Goal: Use online tool/utility: Utilize a website feature to perform a specific function

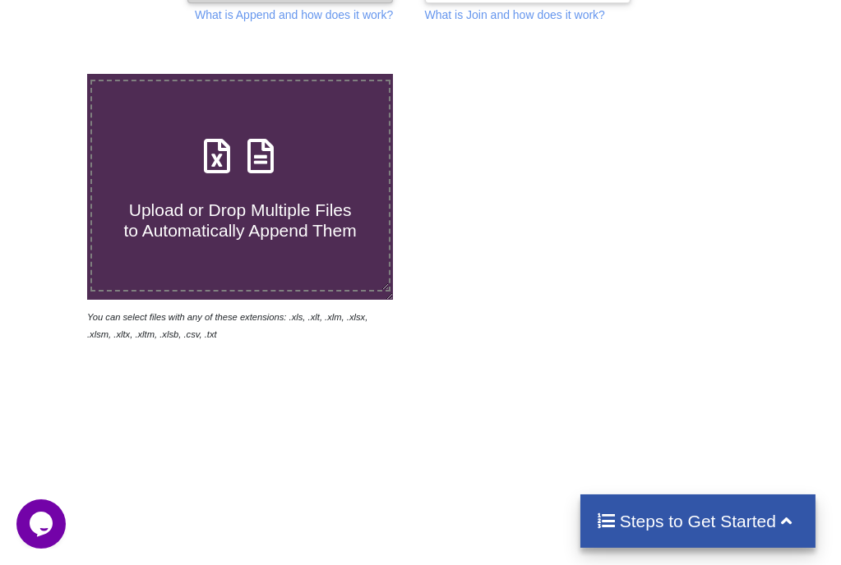
scroll to position [246, 0]
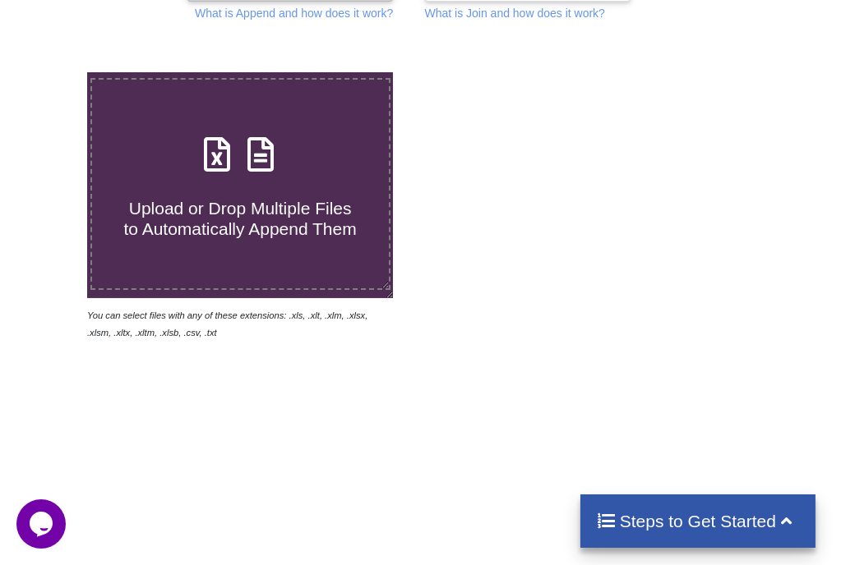
click at [299, 223] on span "Upload or Drop Multiple Files to Automatically Append Them" at bounding box center [239, 218] width 233 height 39
click at [52, 72] on input "Upload or Drop Multiple Files to Automatically Append Them" at bounding box center [52, 72] width 0 height 0
type input "C:\fakepath\GRACE_SLDC_Day_wise_DSM_Summary [DATE] to [DATE]-2024.xlsx"
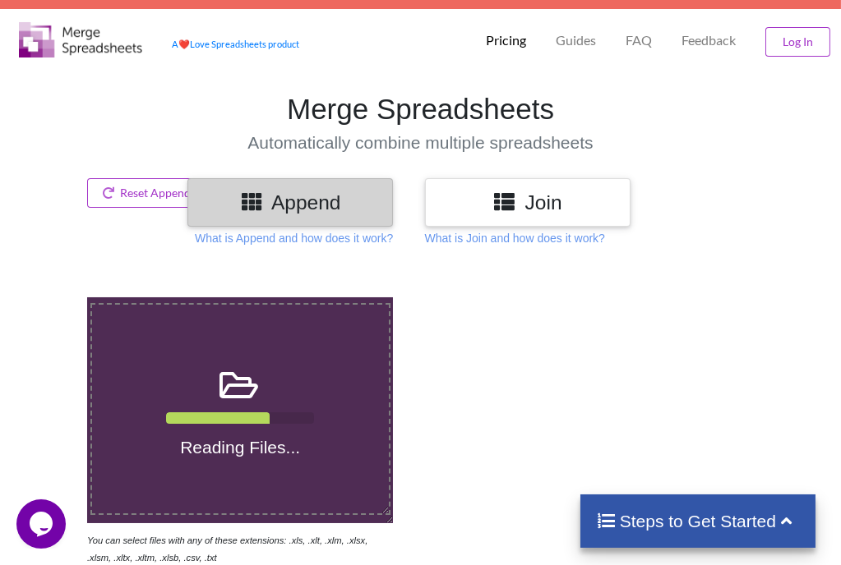
scroll to position [0, 0]
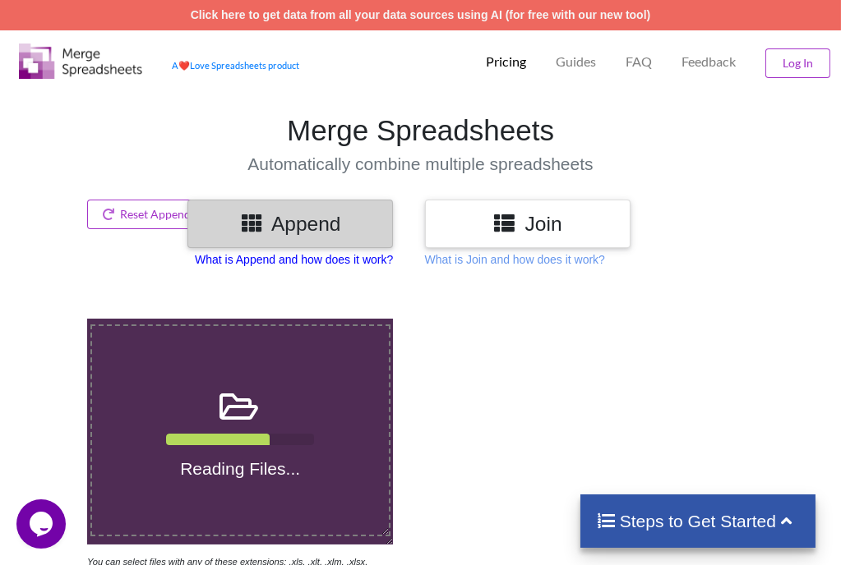
click at [341, 261] on p "What is Append and how does it work?" at bounding box center [294, 259] width 198 height 16
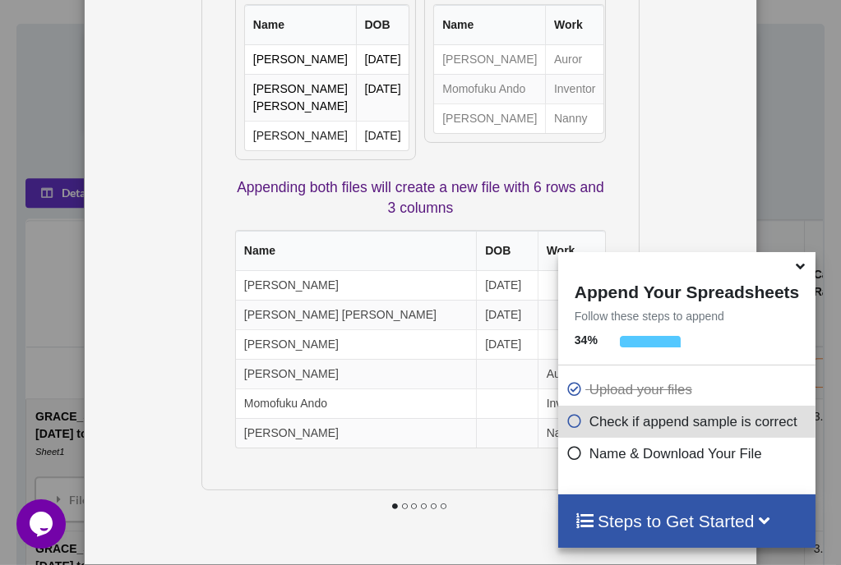
scroll to position [377, 0]
click at [796, 265] on icon at bounding box center [799, 263] width 17 height 15
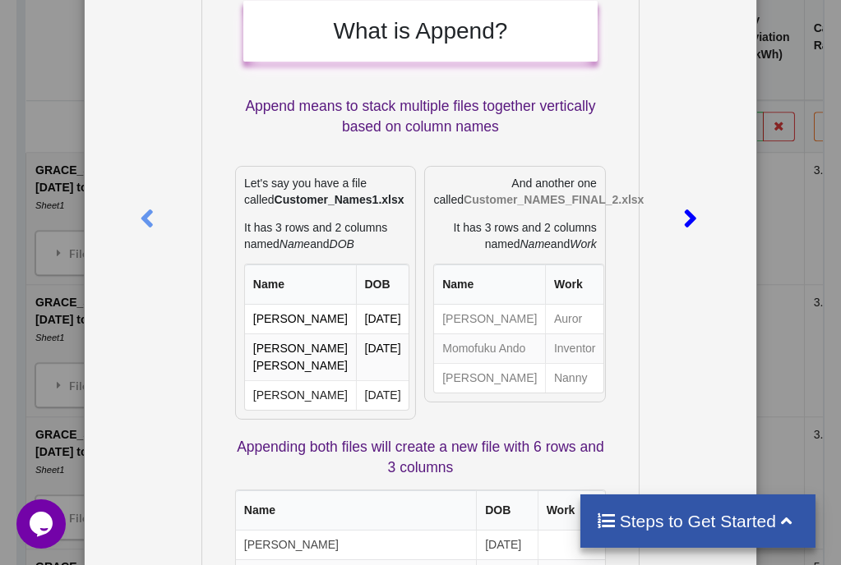
scroll to position [0, 0]
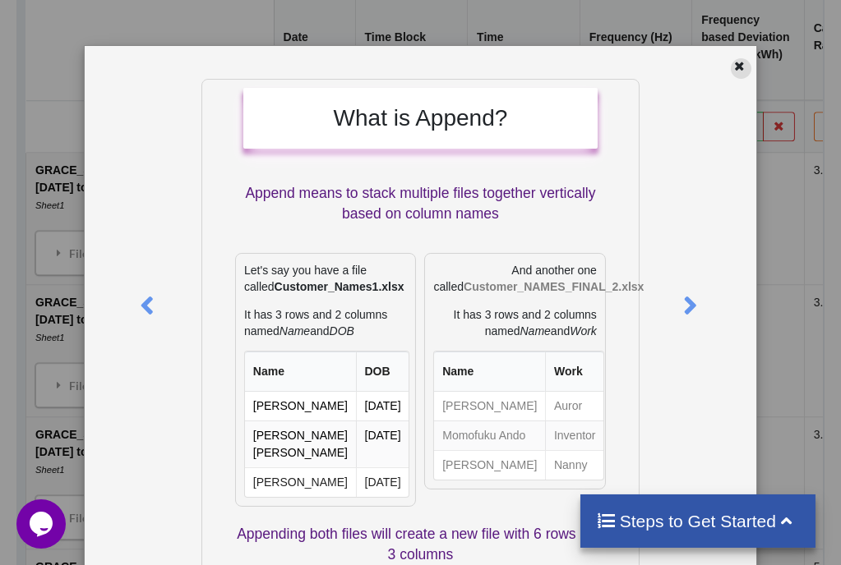
click at [732, 70] on icon at bounding box center [739, 64] width 14 height 12
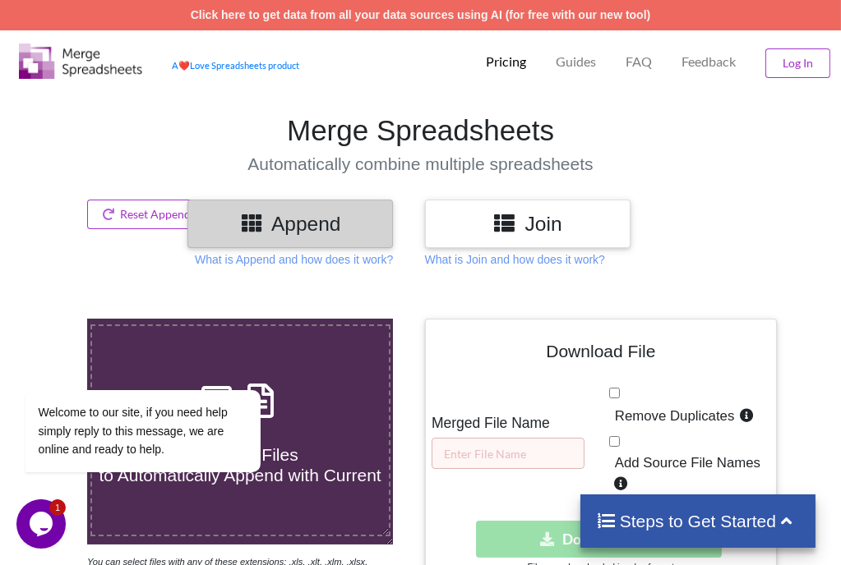
click at [515, 229] on icon at bounding box center [504, 222] width 24 height 21
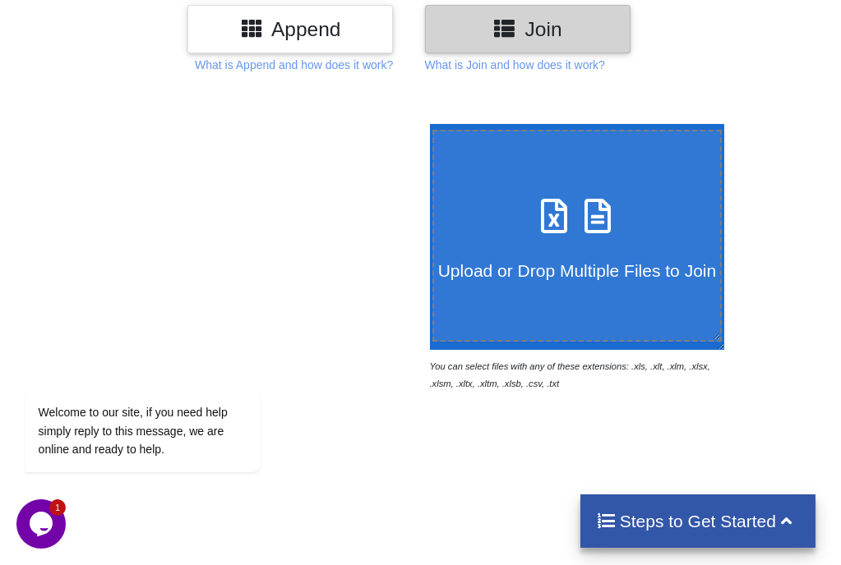
scroll to position [82, 0]
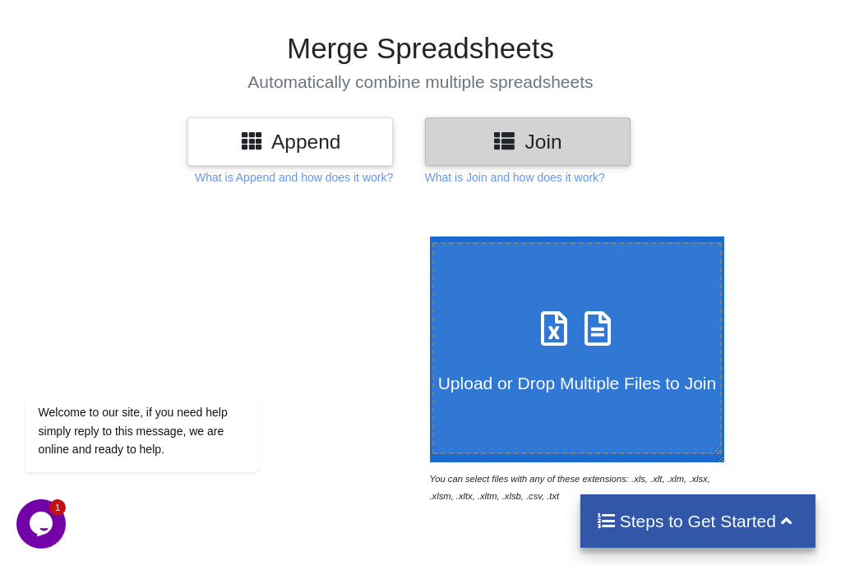
click at [542, 288] on label "Upload or Drop Multiple Files to Join" at bounding box center [576, 348] width 289 height 212
click at [426, 237] on input "Upload or Drop Multiple Files to Join" at bounding box center [426, 237] width 0 height 0
type input "C:\fakepath\GRACE_SLDC_Day_wise_DSM_Summary [DATE] to [DATE]-2024.xlsx"
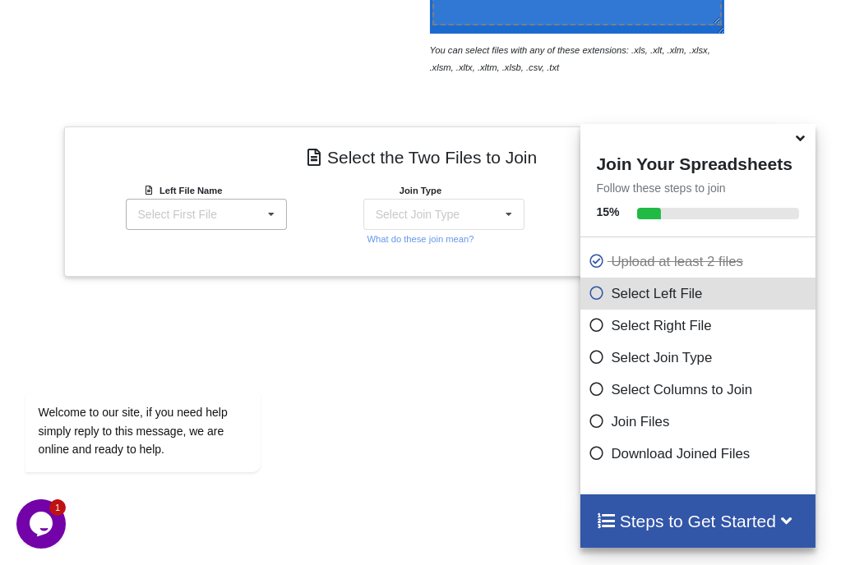
scroll to position [503, 0]
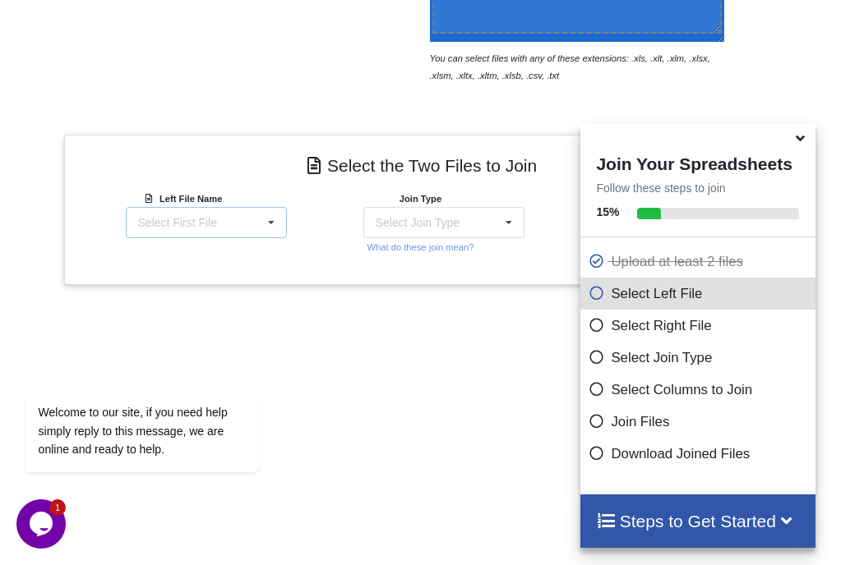
click at [263, 225] on icon at bounding box center [271, 223] width 25 height 30
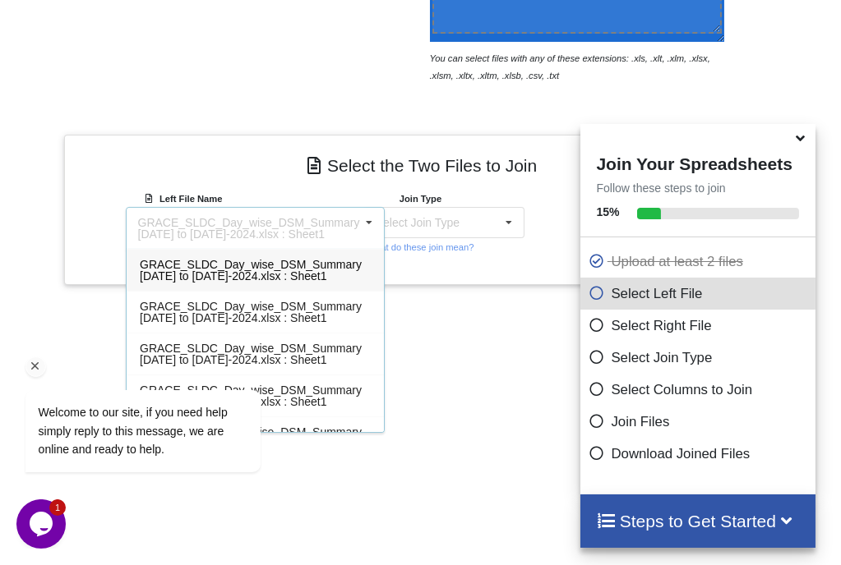
click at [276, 274] on div "Welcome to our site, if you need help simply reply to this message, we are onli…" at bounding box center [164, 362] width 296 height 250
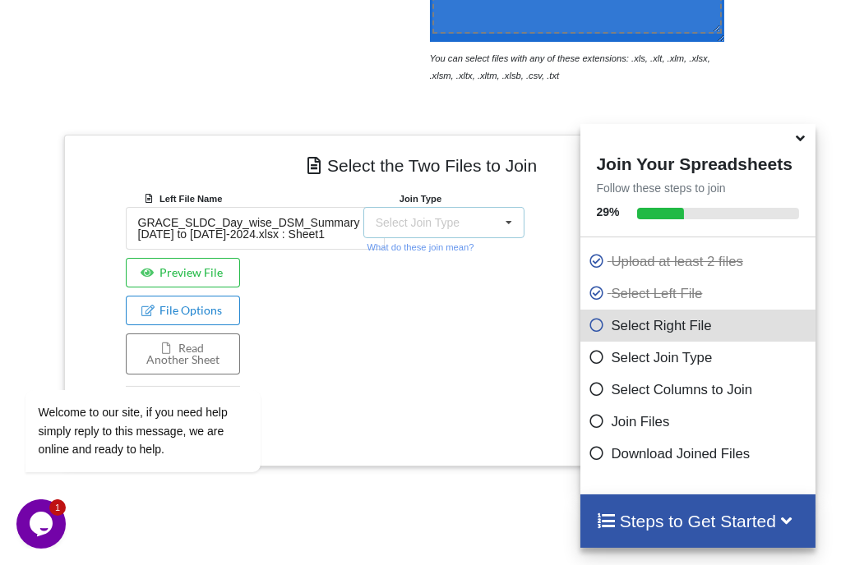
click at [424, 224] on div "Select Join Type" at bounding box center [417, 223] width 84 height 12
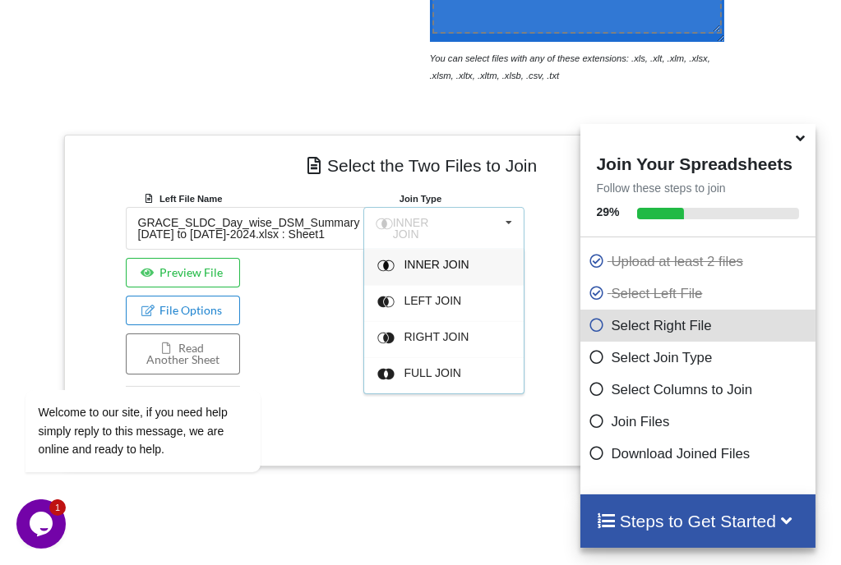
click at [454, 333] on span "RIGHT JOIN" at bounding box center [435, 336] width 65 height 13
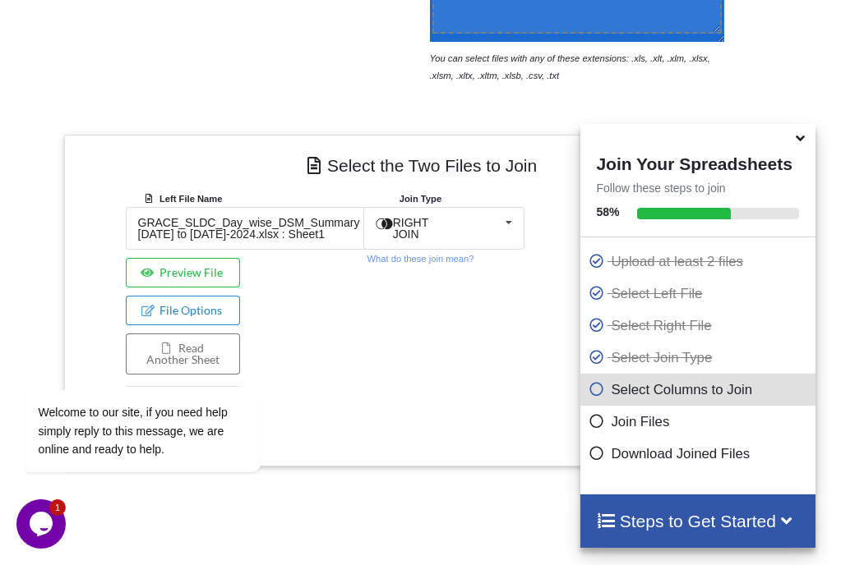
click at [514, 267] on div "Join Type RIGHT JOIN INNER JOIN LEFT JOIN RIGHT JOIN FULL JOIN What do these jo…" at bounding box center [420, 313] width 237 height 247
click at [802, 139] on icon at bounding box center [799, 135] width 17 height 15
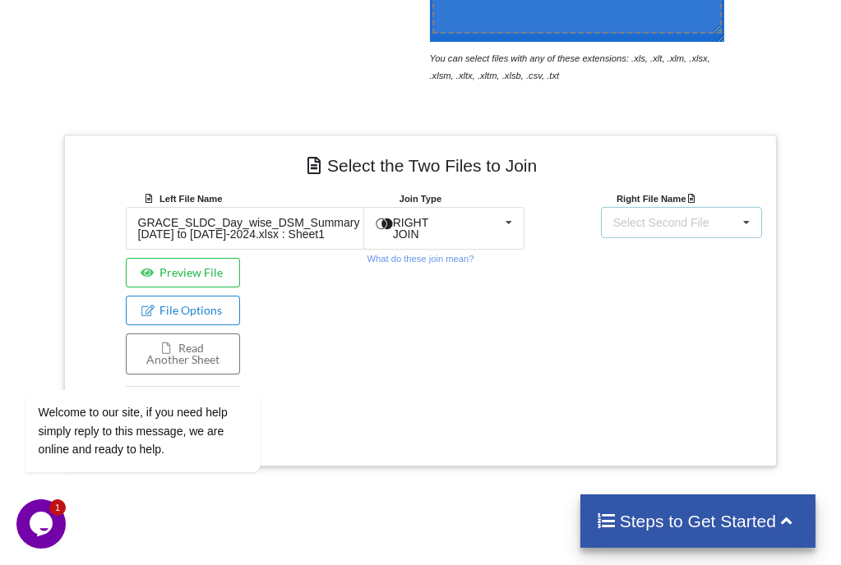
click at [684, 223] on div "Select Second File" at bounding box center [661, 223] width 96 height 12
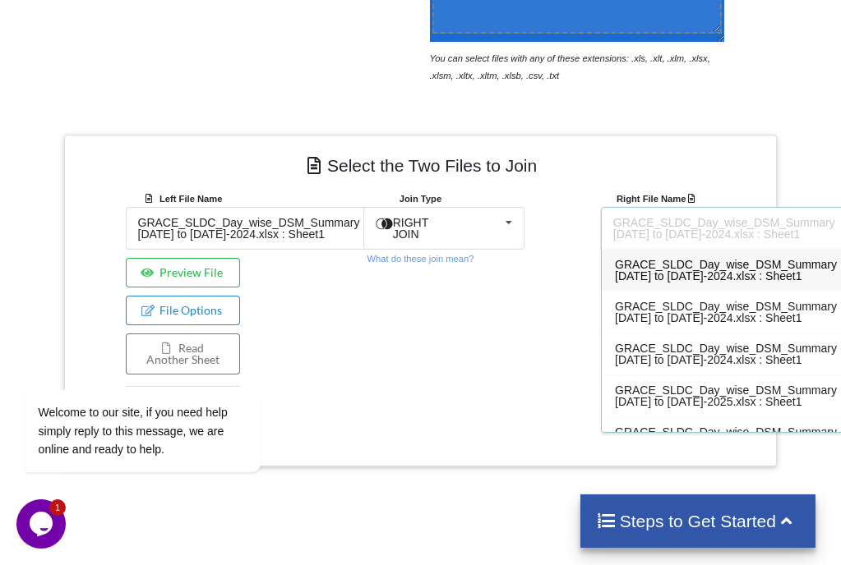
click at [684, 284] on div "GRACE_SLDC_Day_wise_DSM_Summary [DATE] to [DATE]-2024.xlsx : Sheet1" at bounding box center [729, 270] width 257 height 42
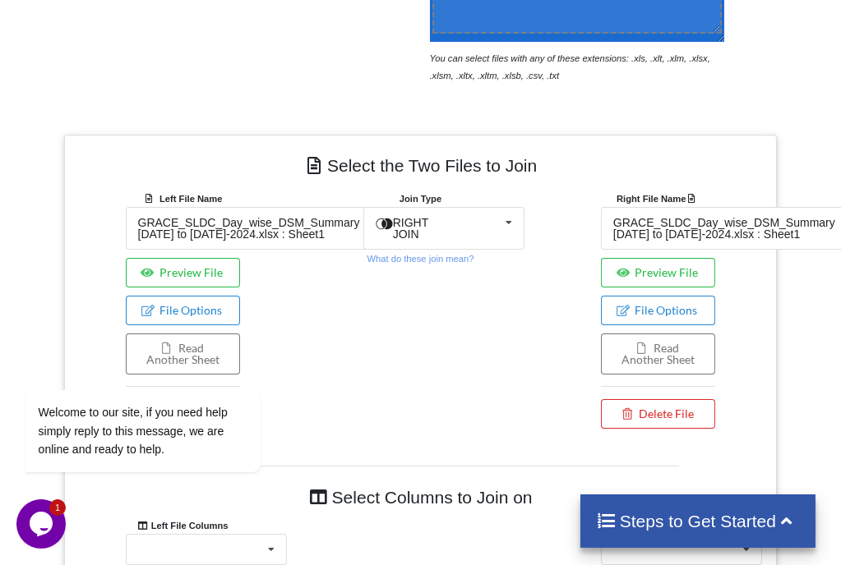
scroll to position [865, 0]
